Goal: Check status: Check status

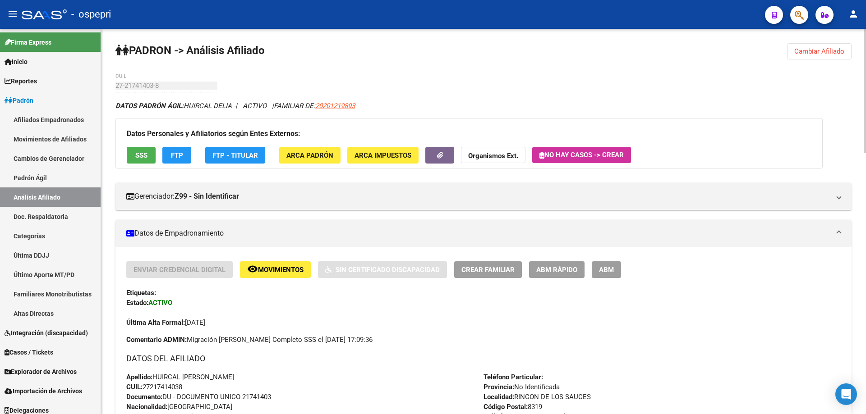
click at [832, 52] on span "Cambiar Afiliado" at bounding box center [819, 51] width 50 height 8
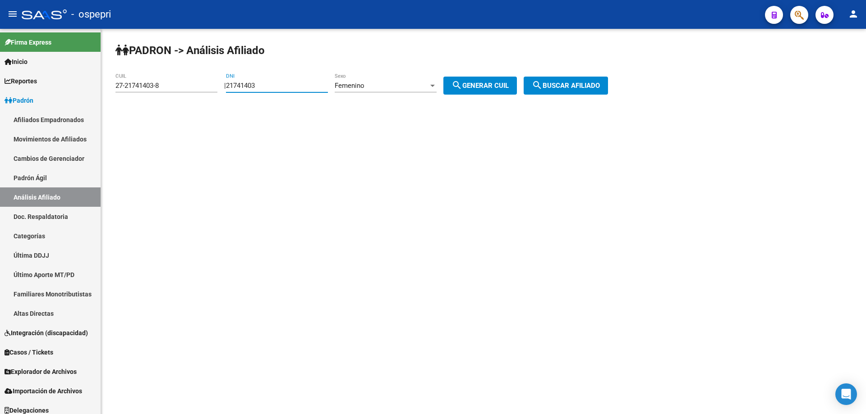
click at [253, 83] on input "21741403" at bounding box center [277, 86] width 102 height 8
paste input "34659281"
type input "34659281"
click at [364, 84] on span "Femenino" at bounding box center [350, 86] width 30 height 8
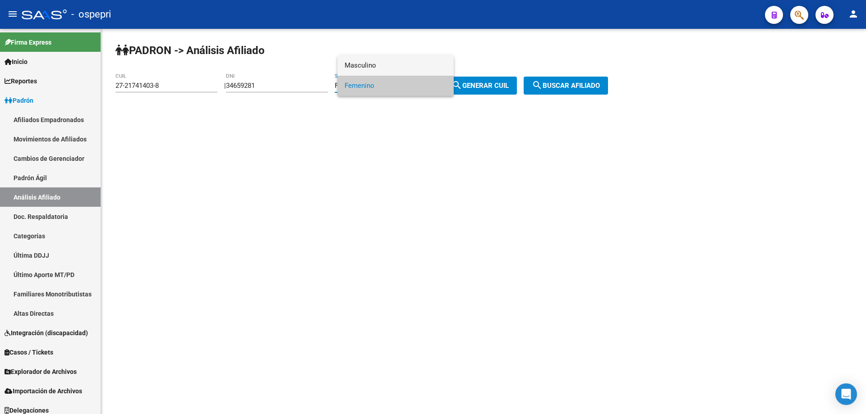
click at [383, 64] on span "Masculino" at bounding box center [395, 65] width 102 height 20
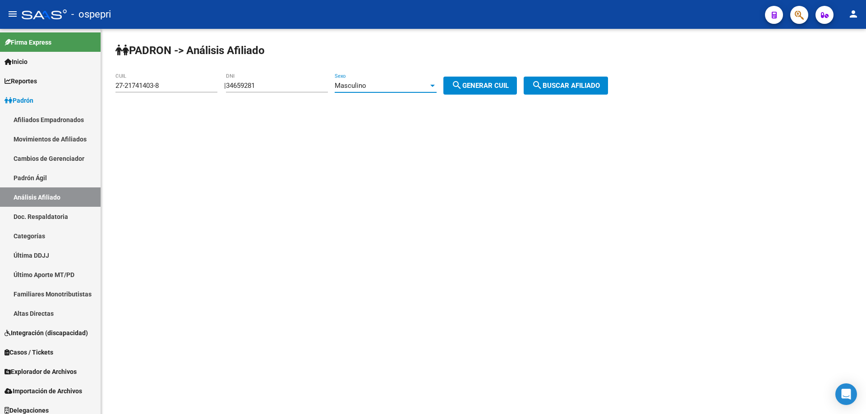
click at [502, 87] on span "search Generar CUIL" at bounding box center [479, 86] width 57 height 8
type input "20-34659281-9"
click at [576, 85] on span "search Buscar afiliado" at bounding box center [566, 86] width 68 height 8
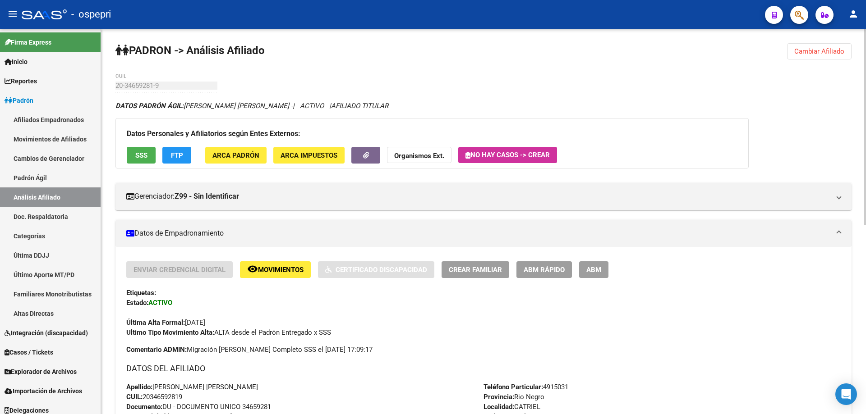
scroll to position [371, 0]
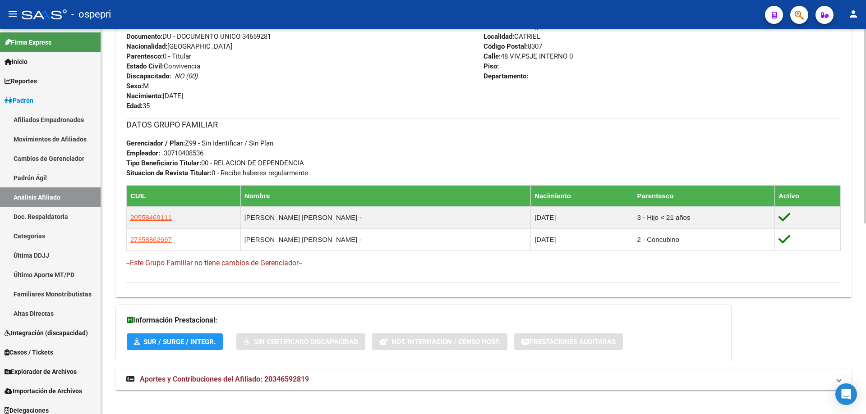
click at [291, 382] on span "Aportes y Contribuciones del Afiliado: 20346592819" at bounding box center [224, 379] width 169 height 9
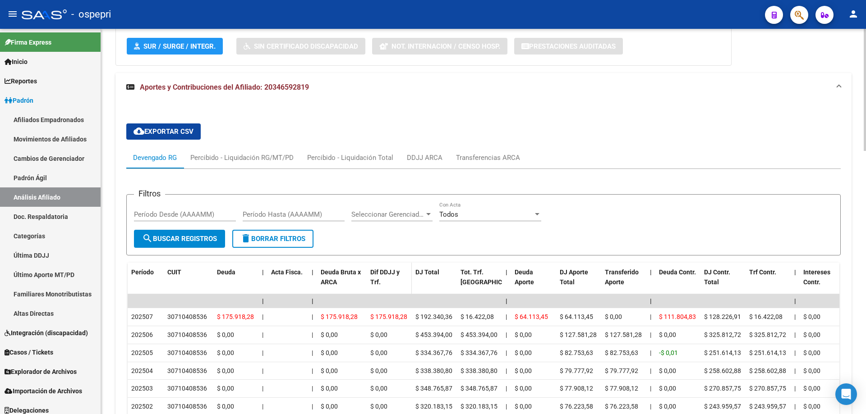
scroll to position [731, 0]
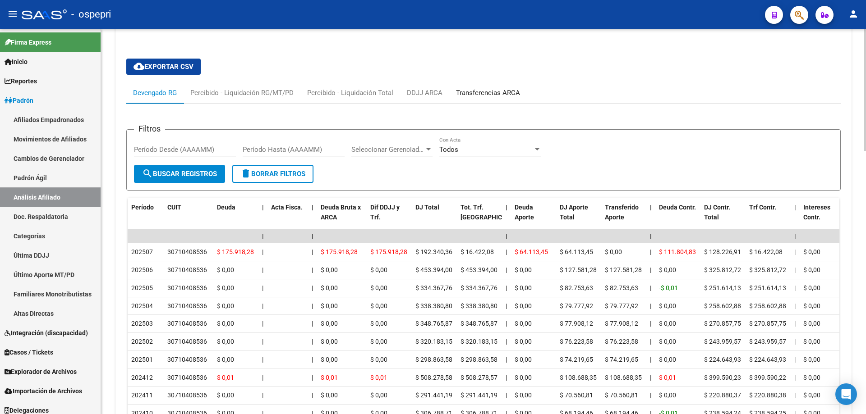
click at [481, 88] on div "Transferencias ARCA" at bounding box center [488, 93] width 64 height 10
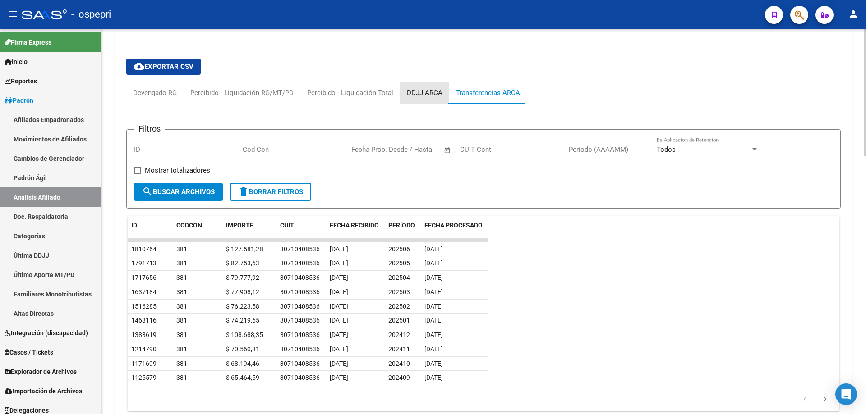
click at [416, 90] on div "DDJJ ARCA" at bounding box center [425, 93] width 36 height 10
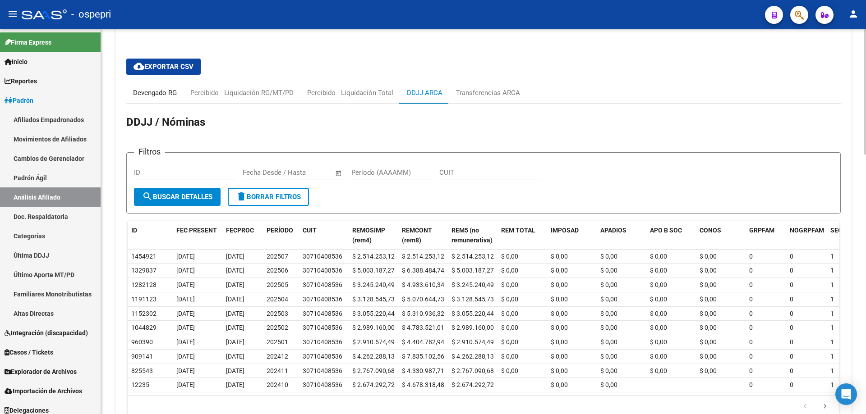
click at [142, 94] on div "Devengado RG" at bounding box center [155, 93] width 44 height 10
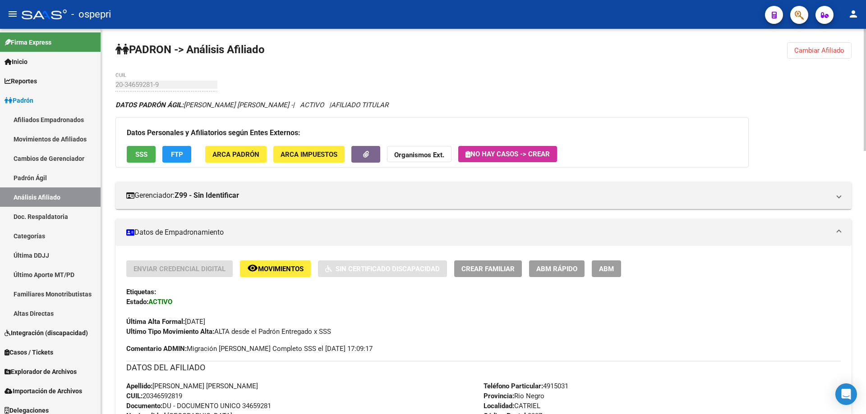
scroll to position [0, 0]
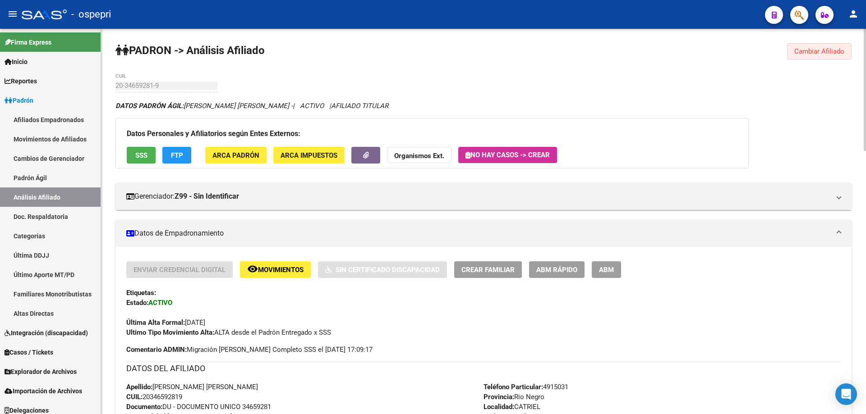
click at [813, 53] on span "Cambiar Afiliado" at bounding box center [819, 51] width 50 height 8
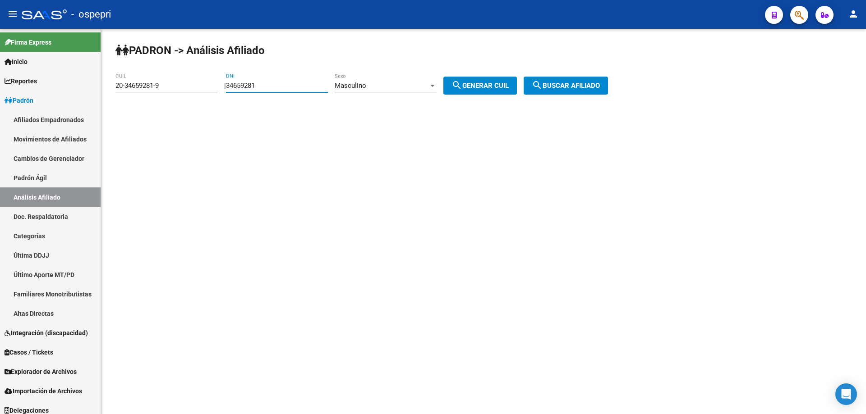
click at [262, 88] on input "34659281" at bounding box center [277, 86] width 102 height 8
paste input "7258580"
type input "37258580"
click at [475, 83] on span "search Generar CUIL" at bounding box center [479, 86] width 57 height 8
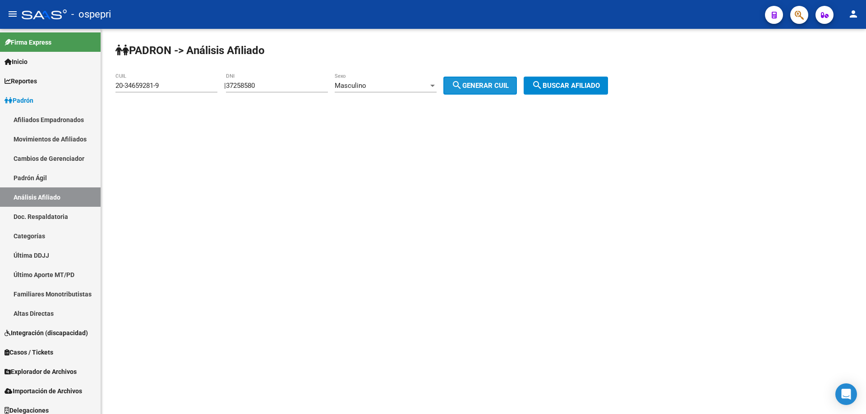
type input "20-37258580-4"
click at [564, 86] on span "search Buscar afiliado" at bounding box center [566, 86] width 68 height 8
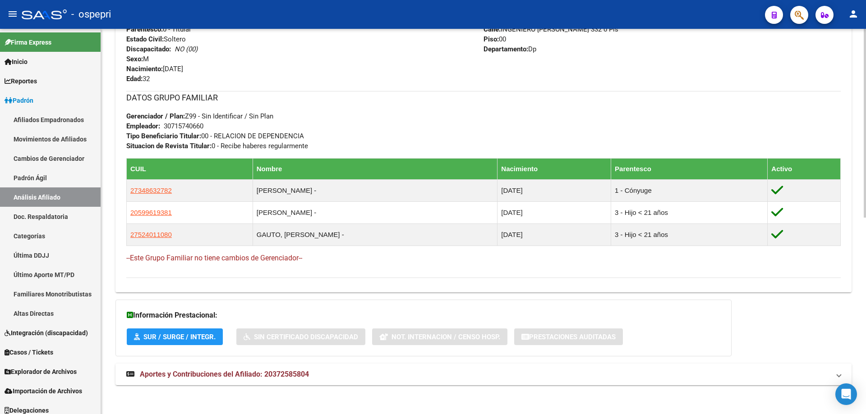
scroll to position [400, 0]
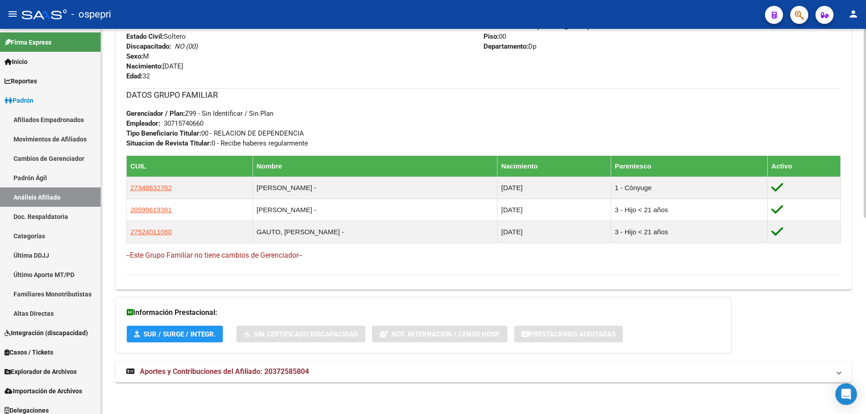
click at [289, 377] on mat-expansion-panel-header "Aportes y Contribuciones del Afiliado: 20372585804" at bounding box center [483, 372] width 736 height 22
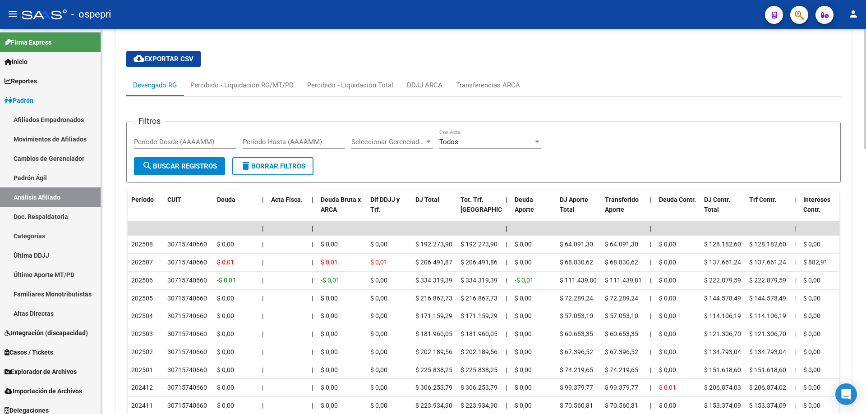
scroll to position [852, 0]
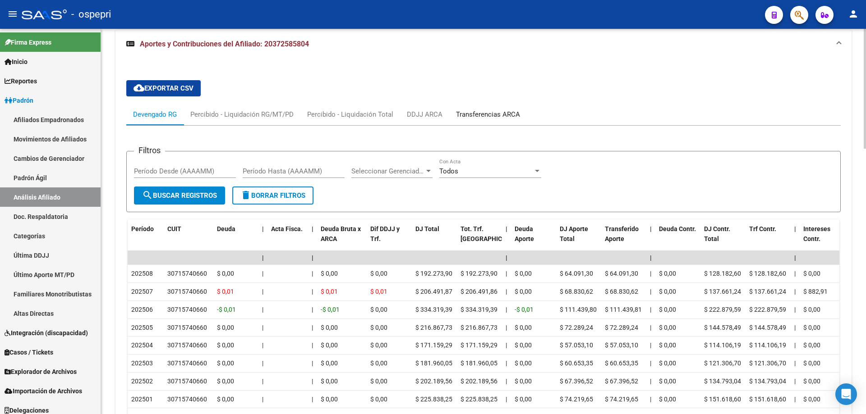
click at [496, 117] on div "Transferencias ARCA" at bounding box center [488, 115] width 64 height 10
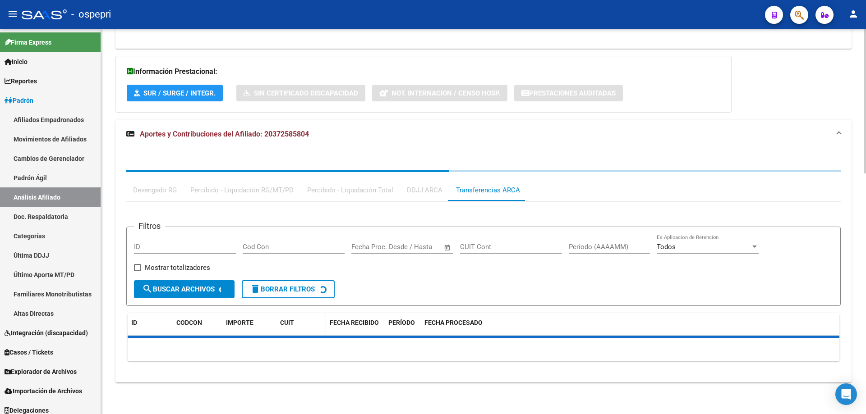
scroll to position [732, 0]
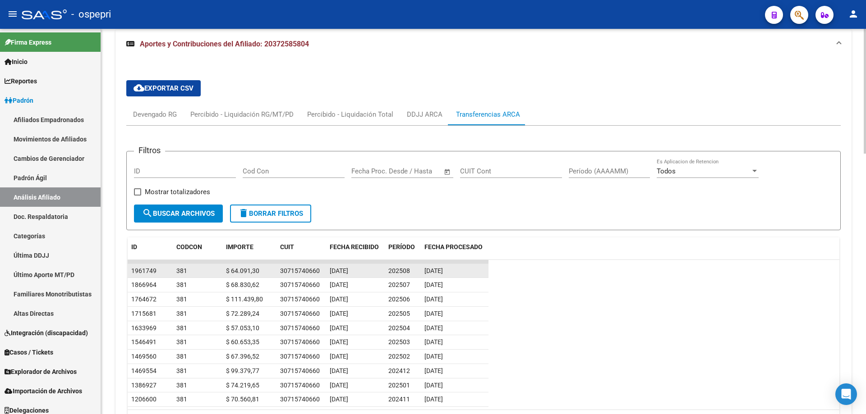
click at [307, 271] on div "30715740660" at bounding box center [300, 271] width 40 height 10
